Goal: Information Seeking & Learning: Learn about a topic

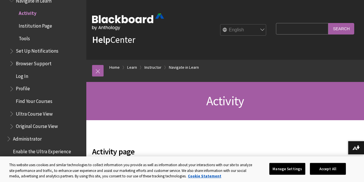
click at [283, 25] on input "Search Query" at bounding box center [302, 28] width 52 height 11
click at [285, 30] on input "Search Query" at bounding box center [302, 28] width 52 height 11
type input "gradebook"
click at [328, 23] on input "Search" at bounding box center [341, 28] width 26 height 11
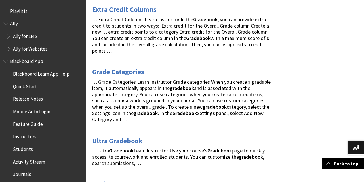
scroll to position [345, 0]
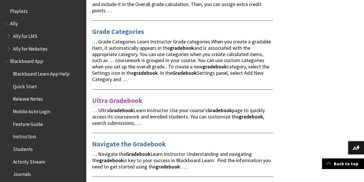
click at [109, 102] on link "Ultra Gradebook" at bounding box center [117, 100] width 50 height 9
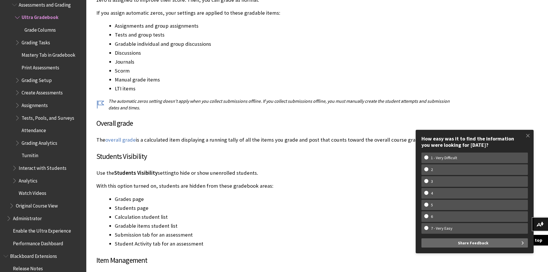
scroll to position [1768, 0]
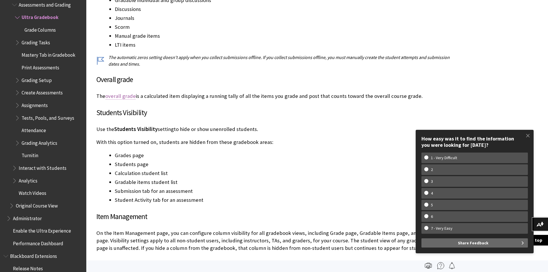
click at [118, 96] on link "overall grade" at bounding box center [120, 96] width 31 height 7
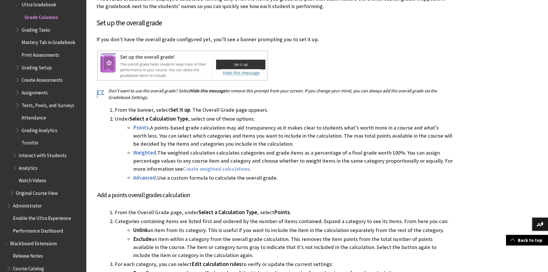
scroll to position [367, 0]
